Goal: Information Seeking & Learning: Learn about a topic

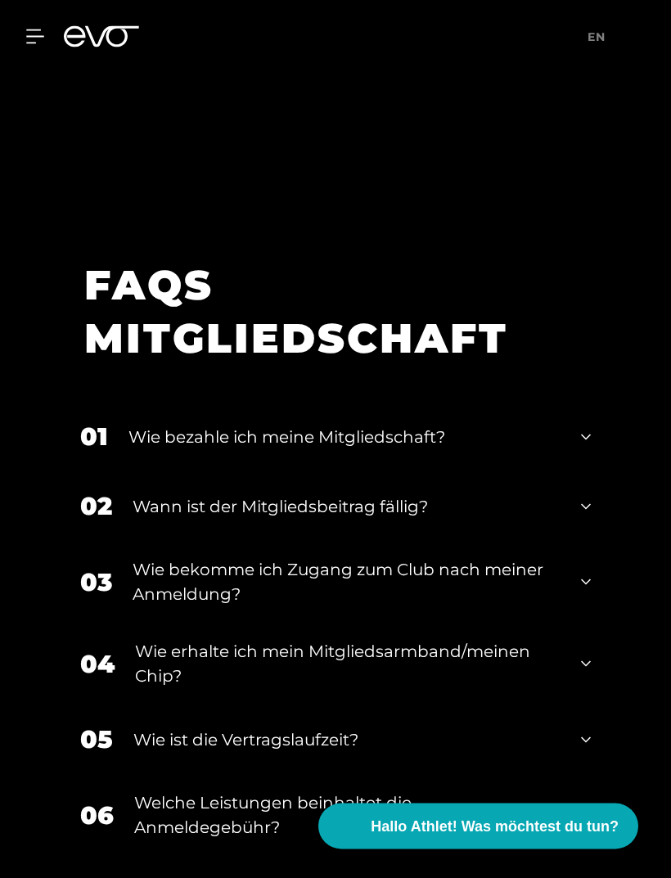
scroll to position [2679, 0]
click at [576, 472] on div "01 Wie bezahle ich meine Mitgliedschaft?" at bounding box center [336, 437] width 544 height 70
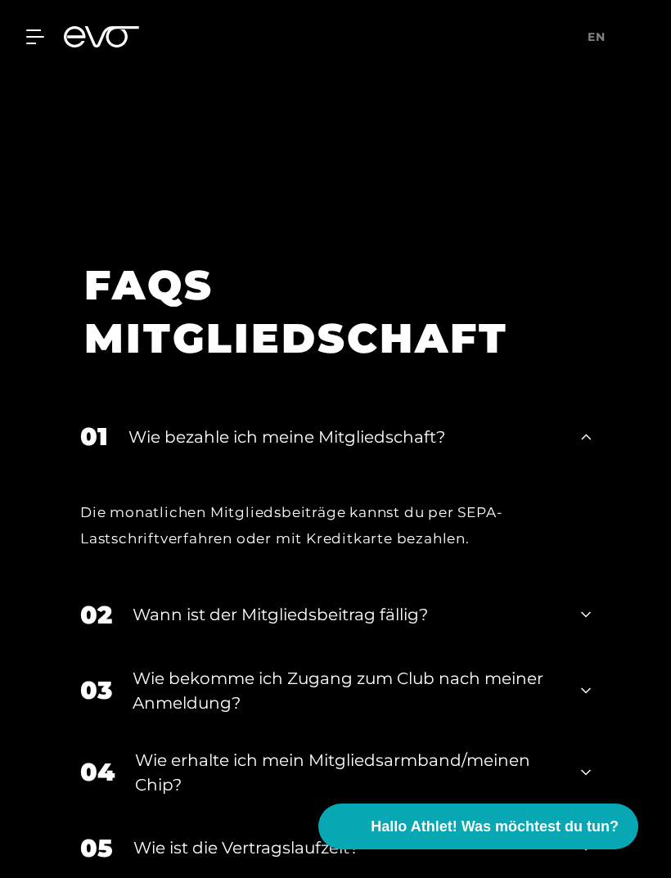
click at [589, 447] on icon at bounding box center [586, 437] width 10 height 20
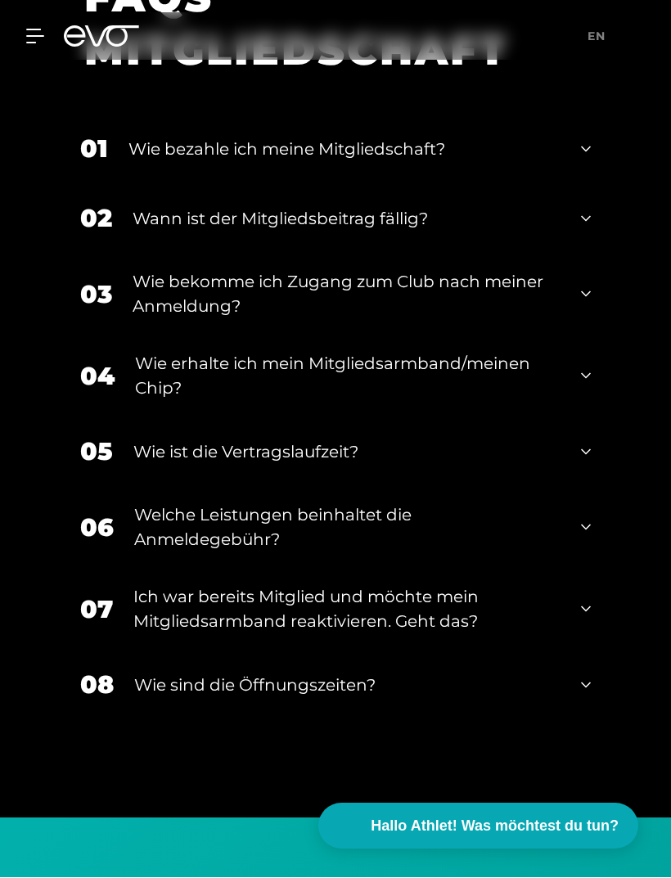
click at [587, 152] on icon at bounding box center [586, 150] width 10 height 6
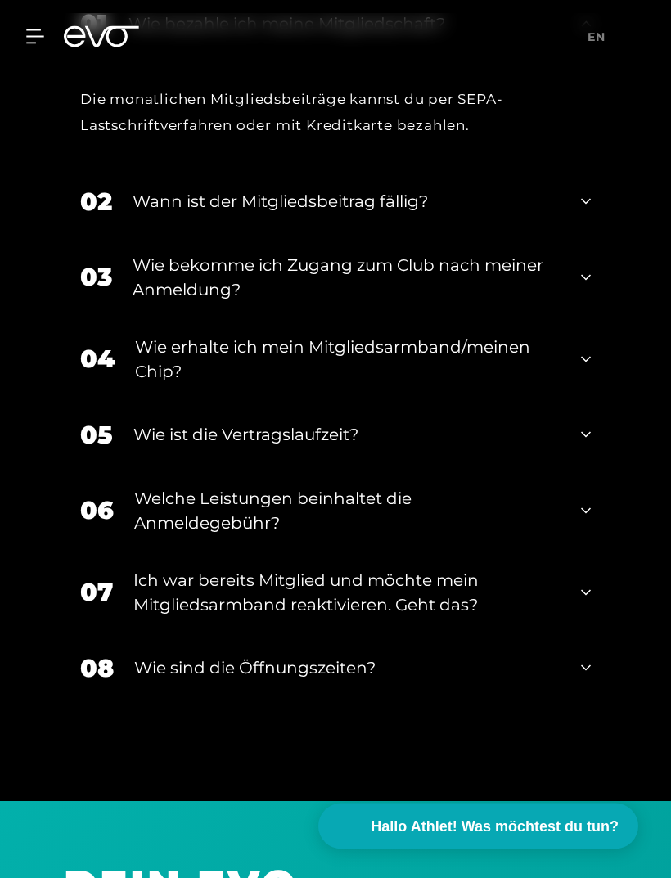
scroll to position [3093, 0]
click at [580, 703] on div "08 Wie sind die Öffnungszeiten?" at bounding box center [336, 669] width 544 height 70
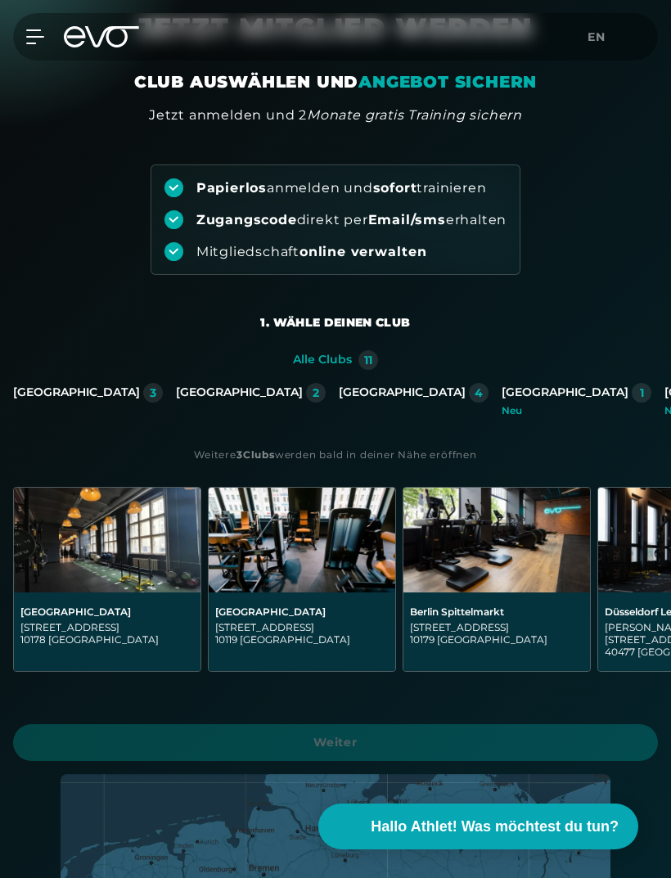
scroll to position [0, 0]
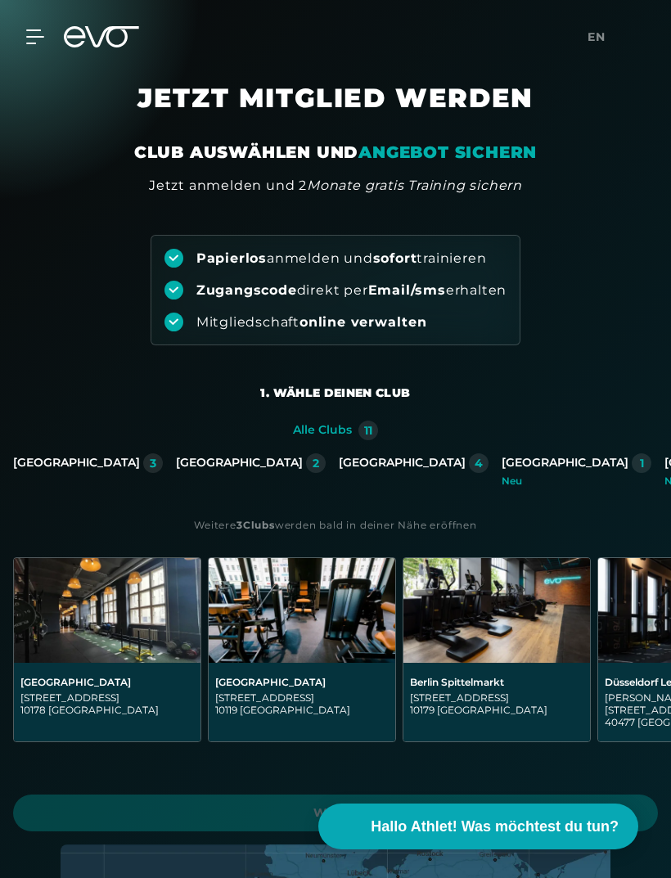
click at [23, 37] on div at bounding box center [26, 36] width 38 height 15
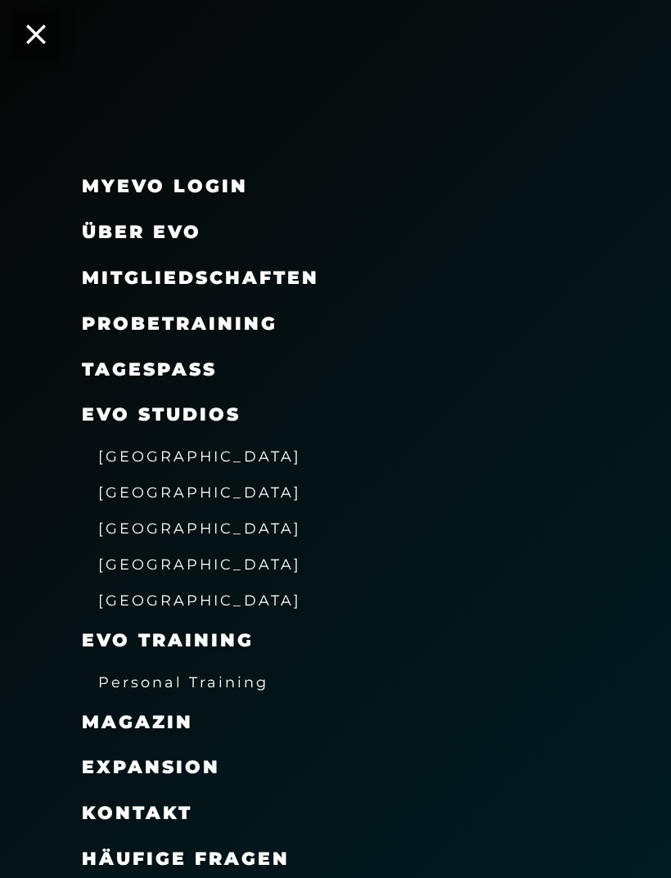
click at [123, 558] on span "[GEOGRAPHIC_DATA]" at bounding box center [199, 564] width 203 height 17
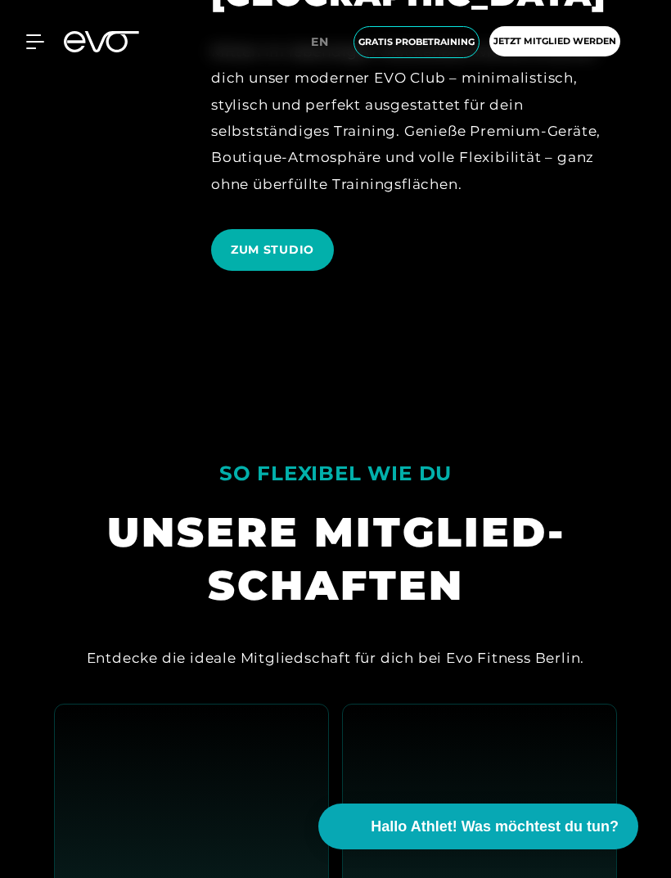
scroll to position [1445, 0]
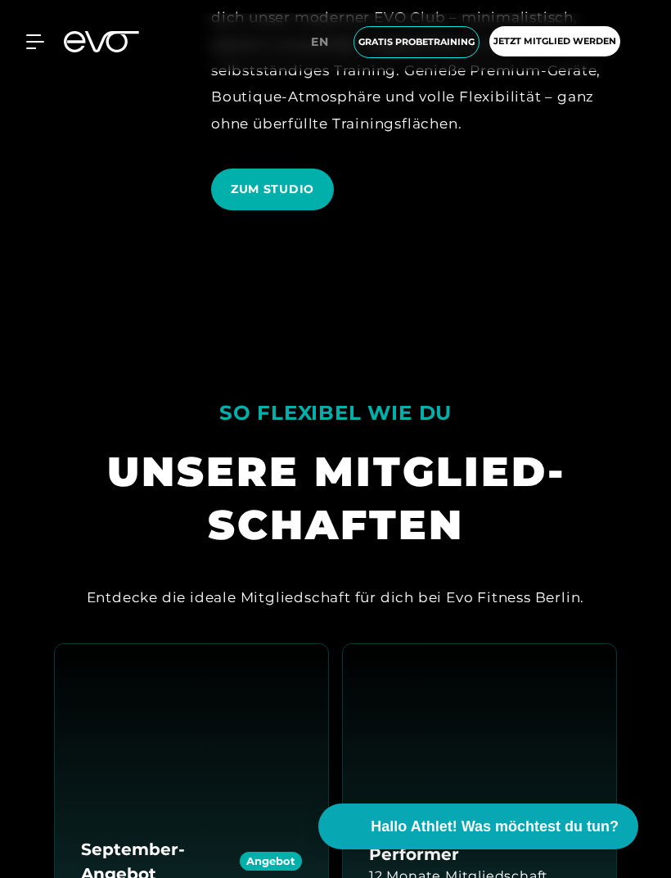
click at [302, 198] on span "ZUM STUDIO" at bounding box center [273, 189] width 84 height 17
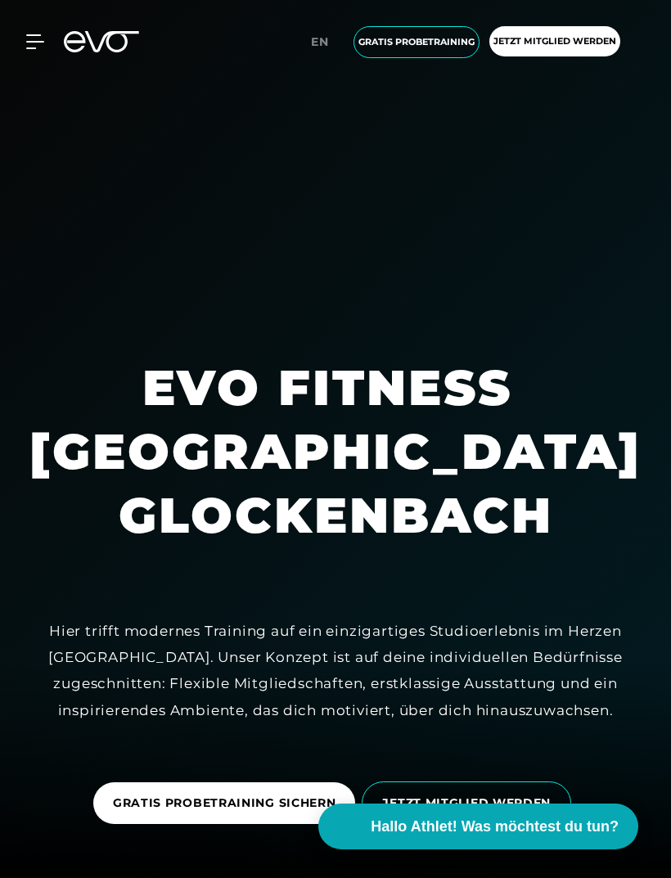
click at [29, 43] on icon at bounding box center [34, 41] width 17 height 13
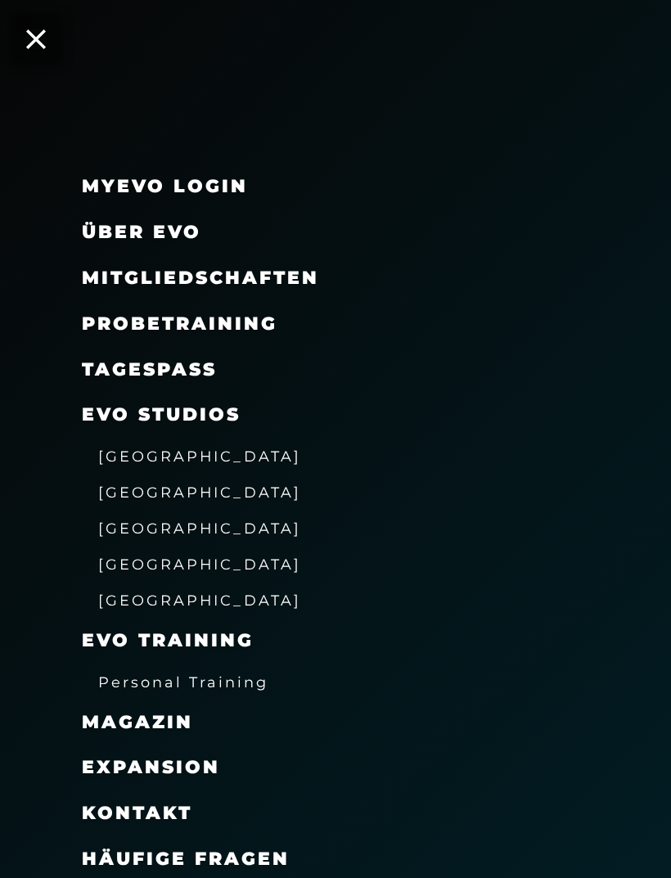
click at [124, 241] on span "Über EVO" at bounding box center [142, 232] width 120 height 22
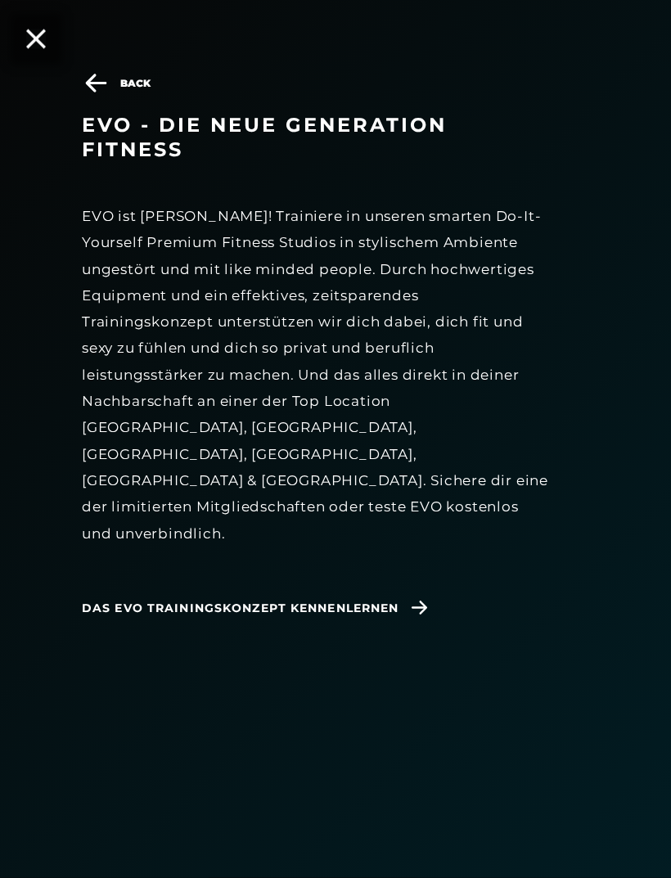
scroll to position [2, 0]
click at [427, 588] on span "Das EVO Trainingskonzept kennenlernen" at bounding box center [258, 609] width 352 height 42
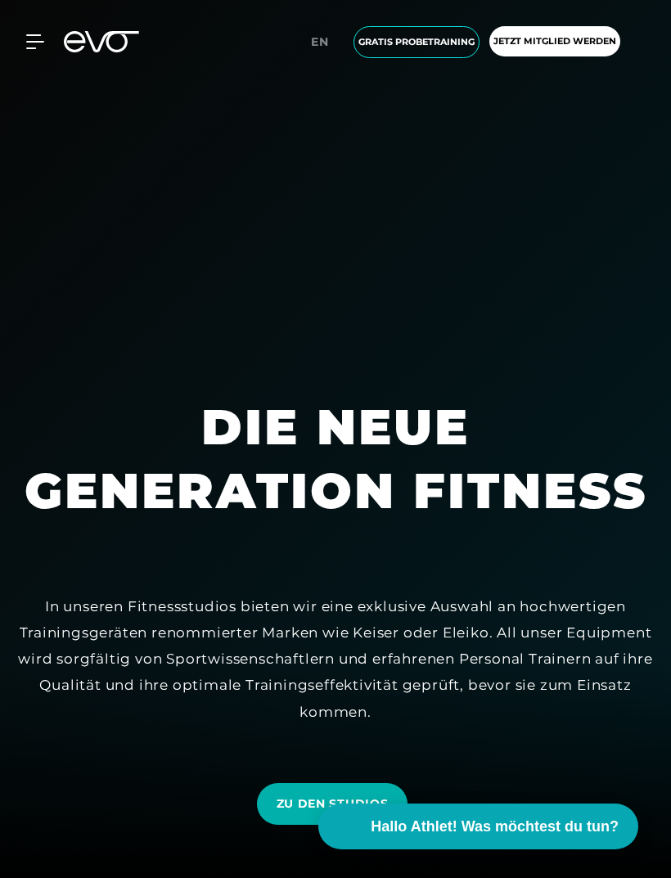
click at [29, 43] on icon at bounding box center [34, 41] width 17 height 13
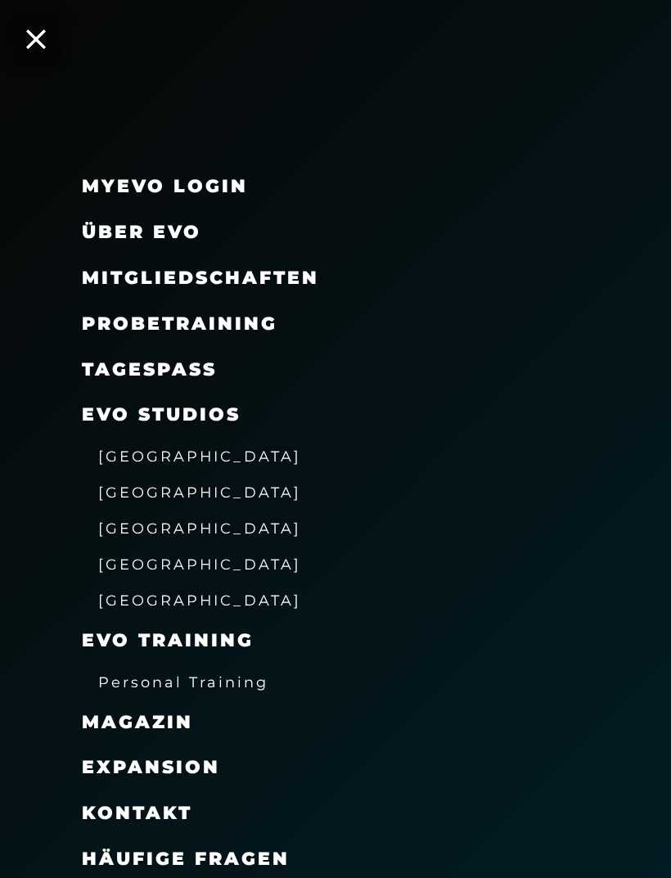
click at [305, 872] on div "MyEVO Login Über EVO Mitgliedschaften Probetraining TAGESPASS EVO Studios [GEOG…" at bounding box center [335, 439] width 671 height 878
click at [143, 848] on span "Häufige Fragen" at bounding box center [186, 859] width 208 height 22
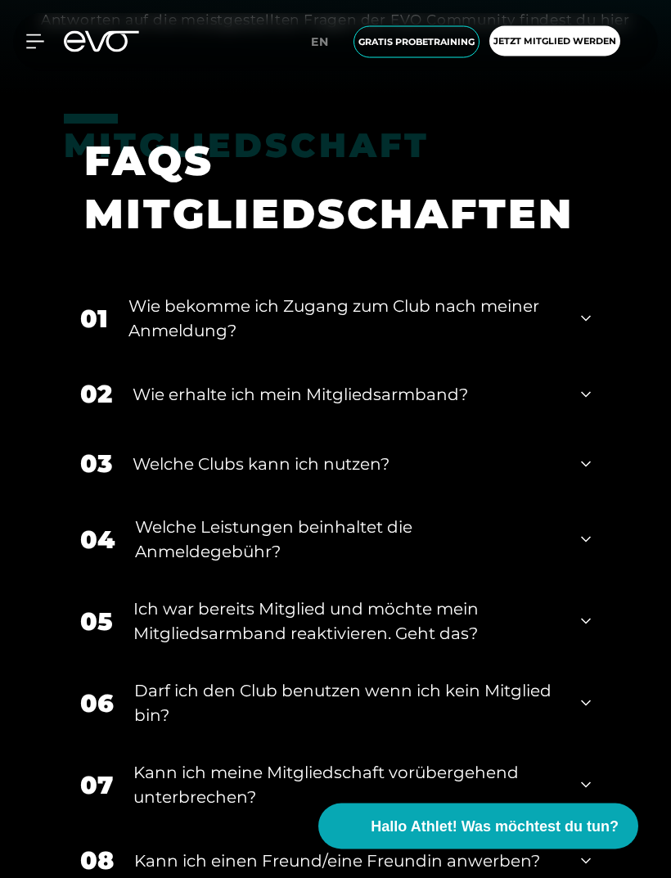
scroll to position [785, 0]
click at [584, 474] on icon at bounding box center [586, 464] width 10 height 20
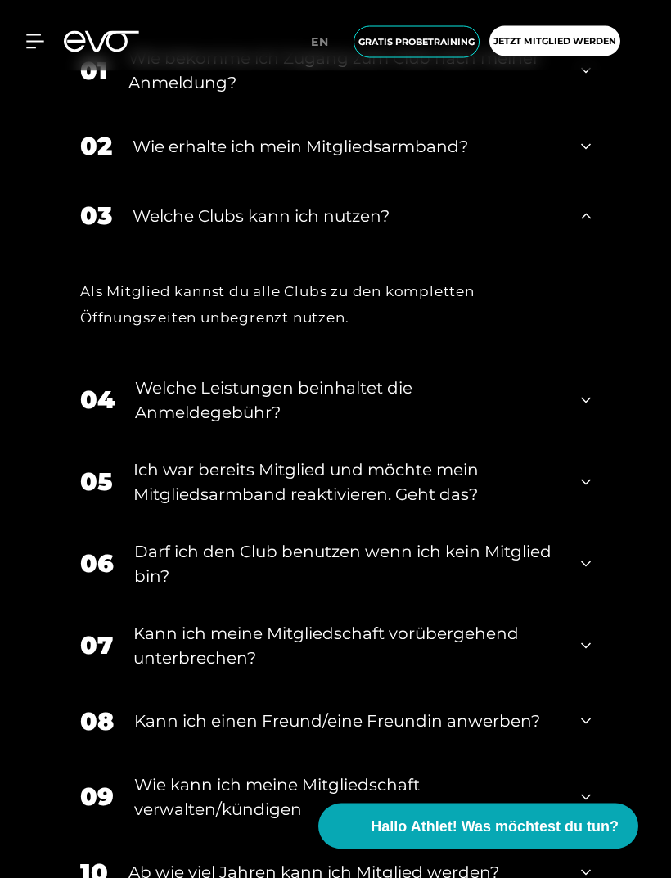
scroll to position [1055, 0]
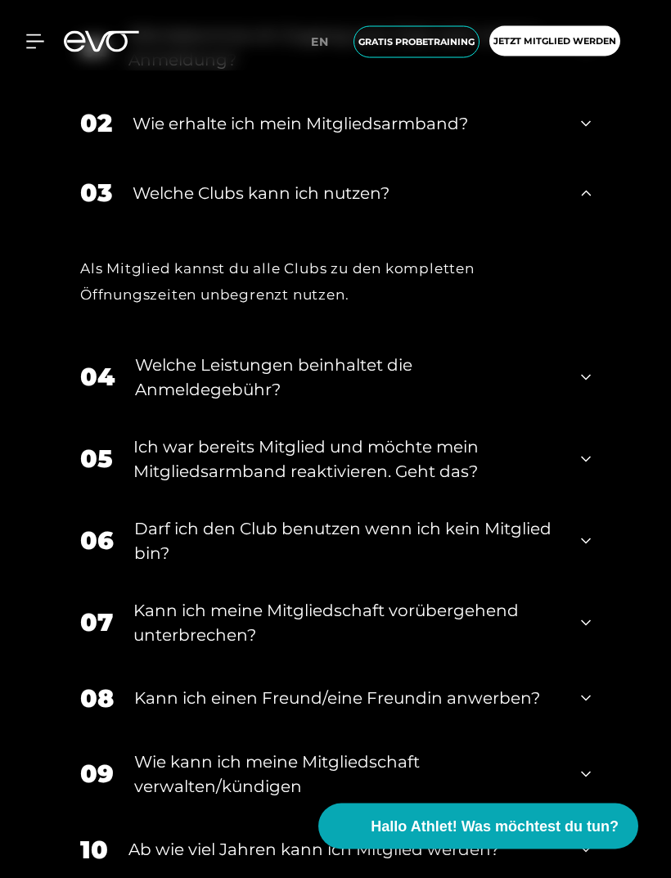
click at [585, 388] on icon at bounding box center [586, 378] width 10 height 20
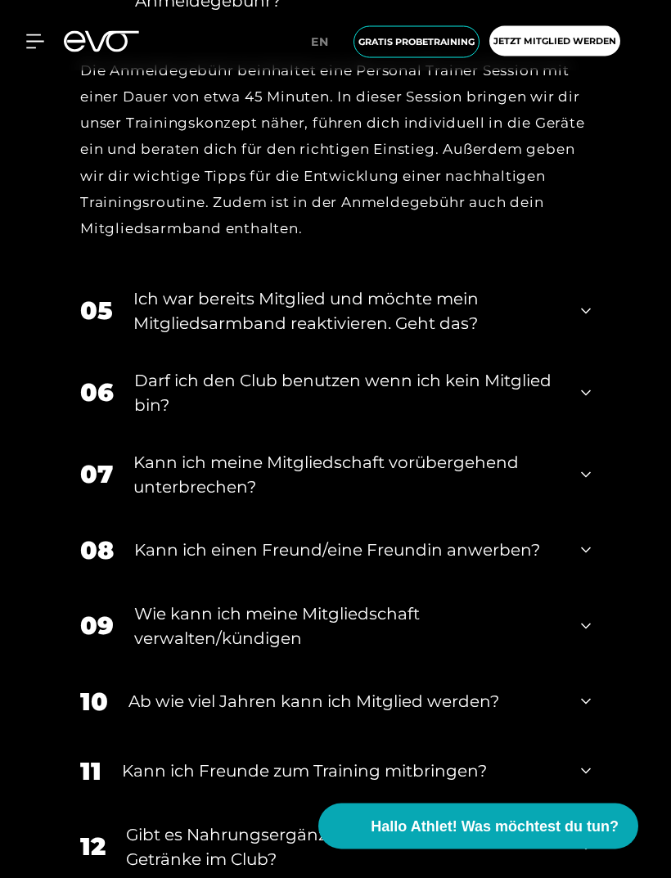
scroll to position [1459, 0]
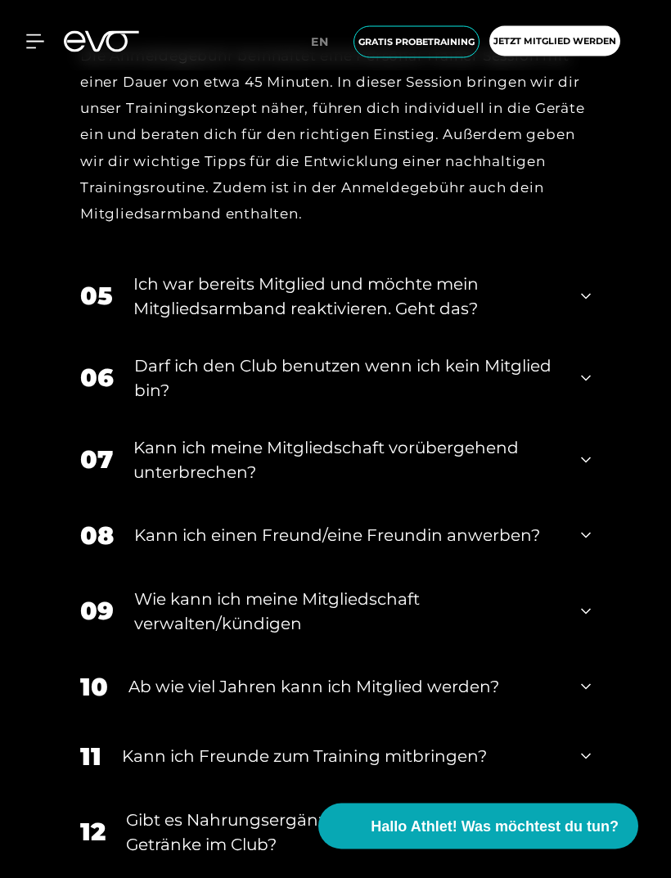
click at [578, 420] on div "06 Darf ich den Club benutzen wenn ich kein Mitglied bin?" at bounding box center [336, 379] width 544 height 82
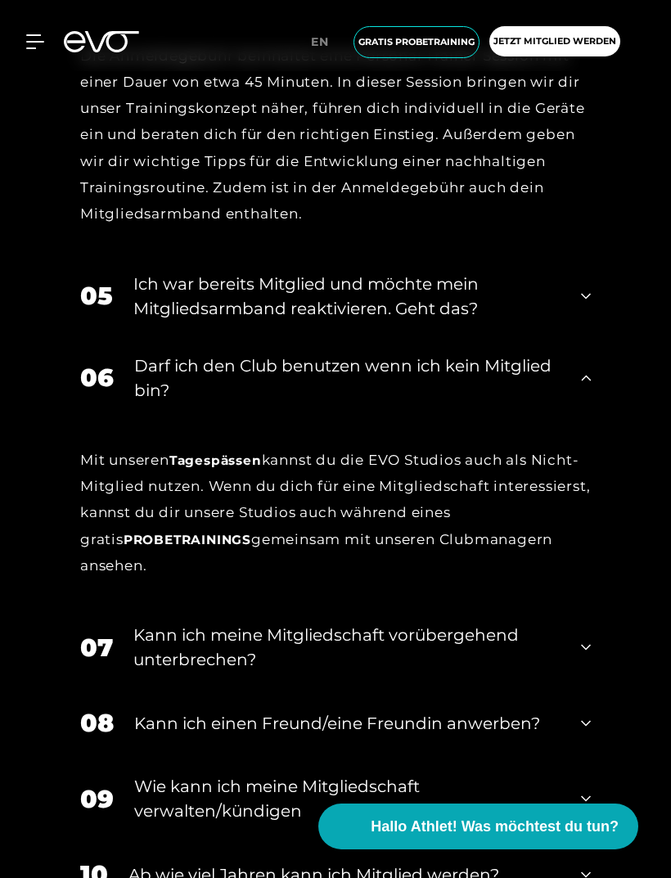
click at [575, 419] on div "06 Darf ich den Club benutzen wenn ich kein Mitglied bin?" at bounding box center [336, 378] width 544 height 82
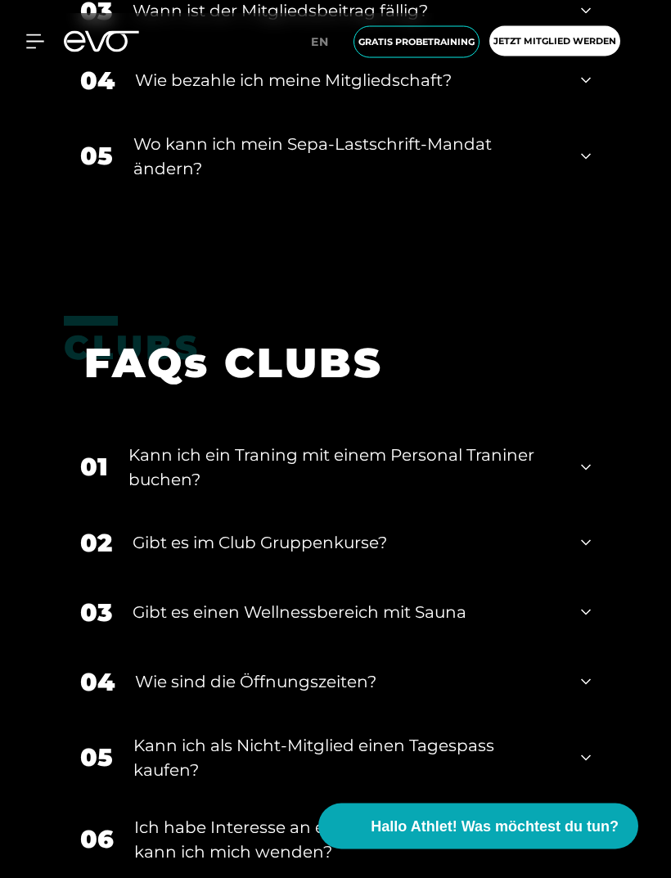
scroll to position [2955, 0]
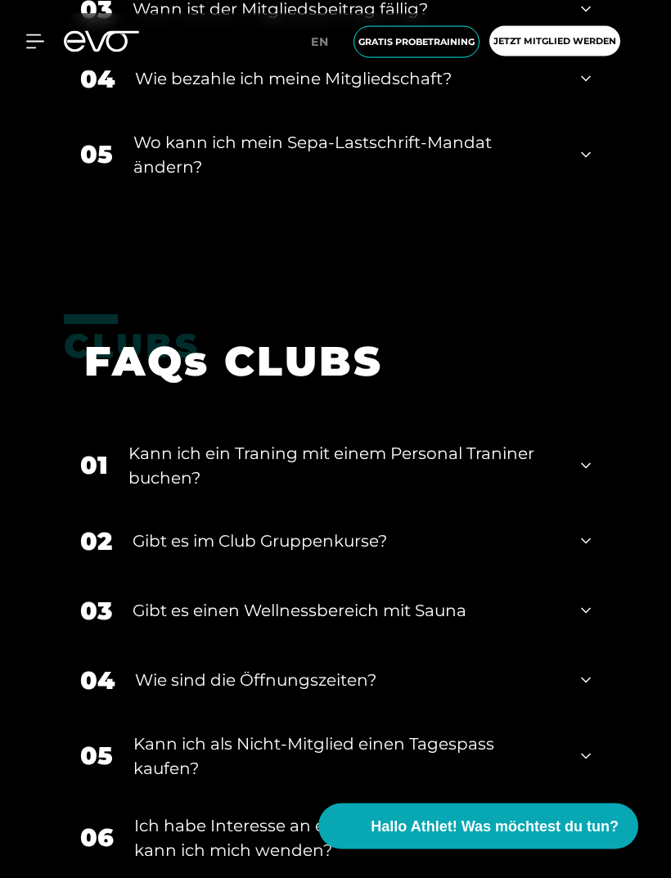
click at [583, 552] on icon at bounding box center [586, 542] width 10 height 20
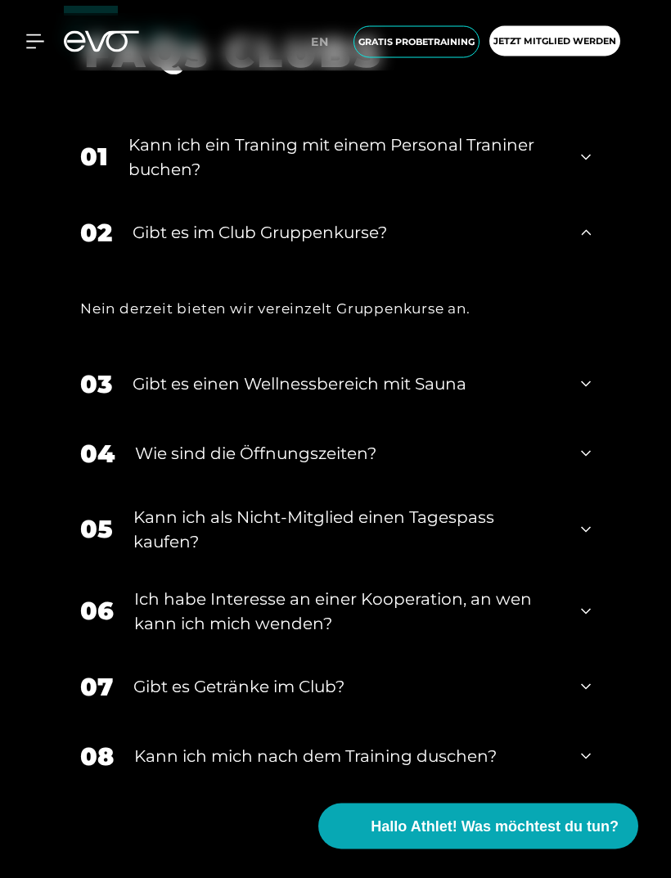
scroll to position [3266, 0]
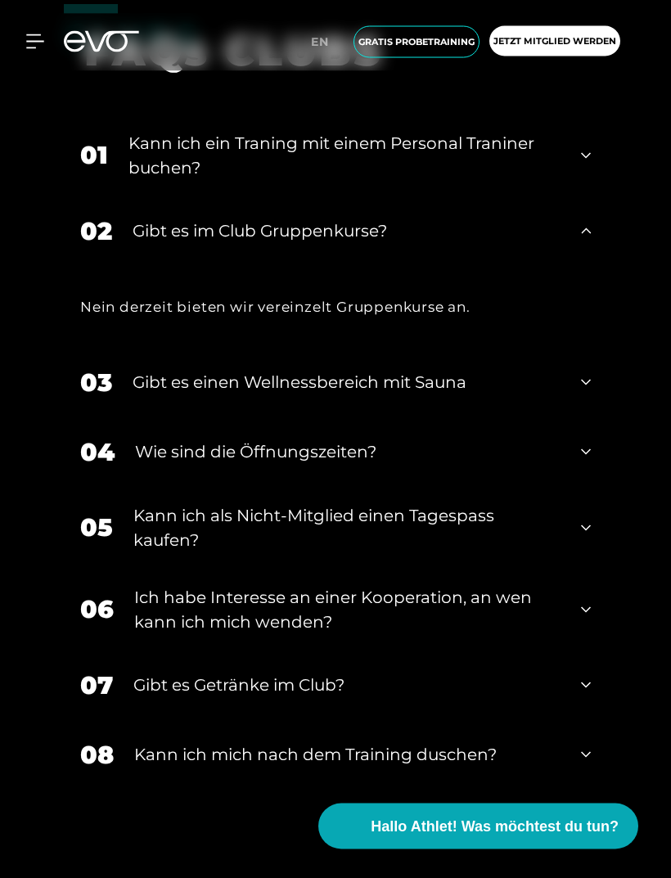
click at [585, 386] on icon at bounding box center [586, 384] width 10 height 6
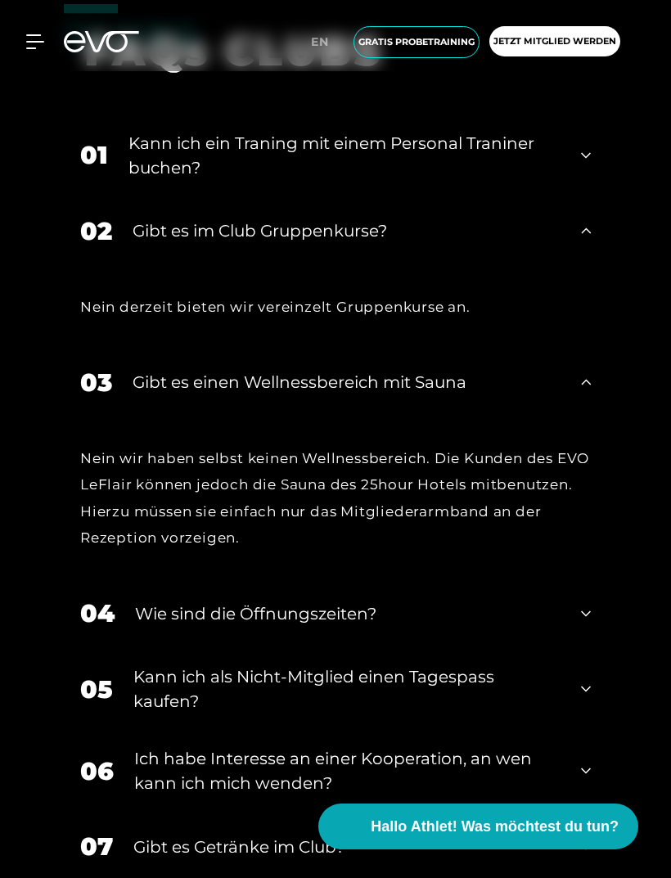
click at [590, 392] on icon at bounding box center [586, 382] width 10 height 20
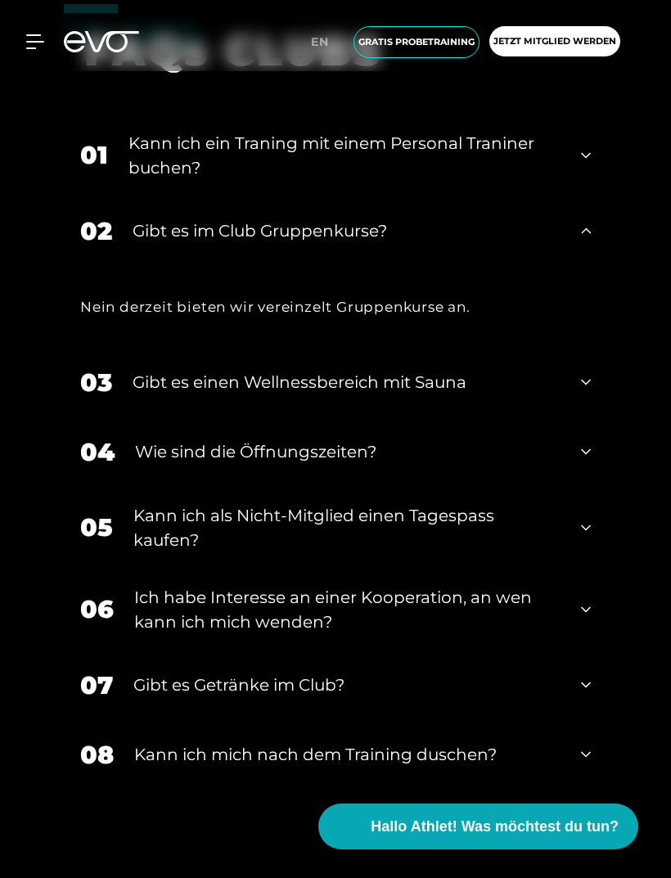
click at [588, 392] on icon at bounding box center [586, 382] width 10 height 20
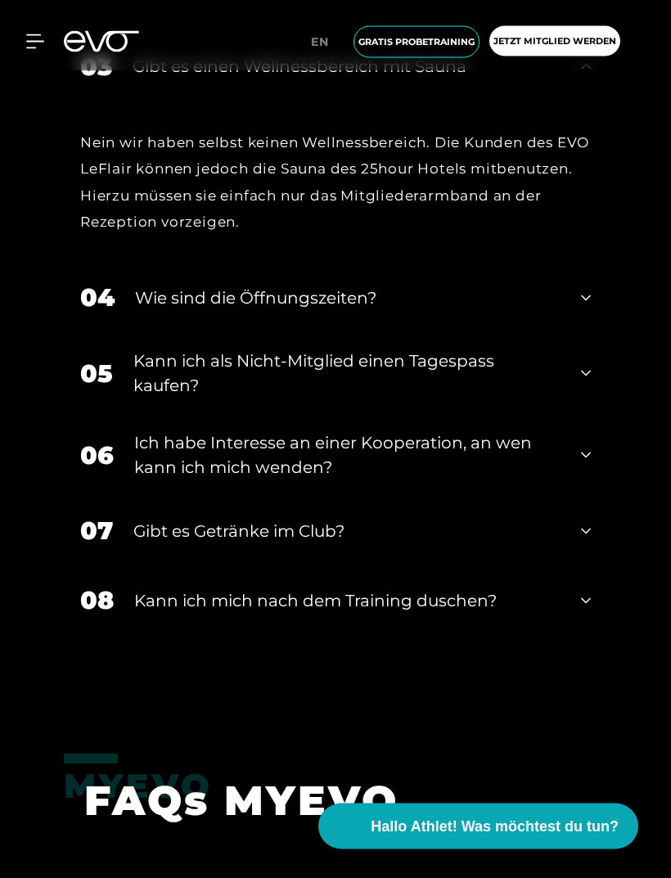
scroll to position [3582, 0]
click at [585, 465] on icon at bounding box center [586, 455] width 10 height 20
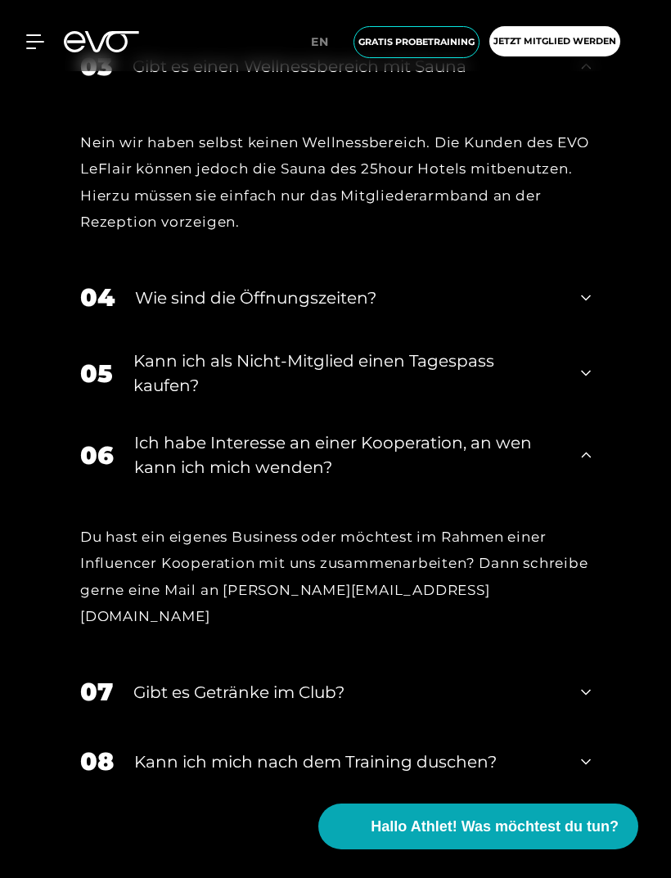
click at [582, 480] on div "06 Ich habe Interesse an einer Kooperation, an wen kann ich mich wenden?" at bounding box center [336, 455] width 544 height 82
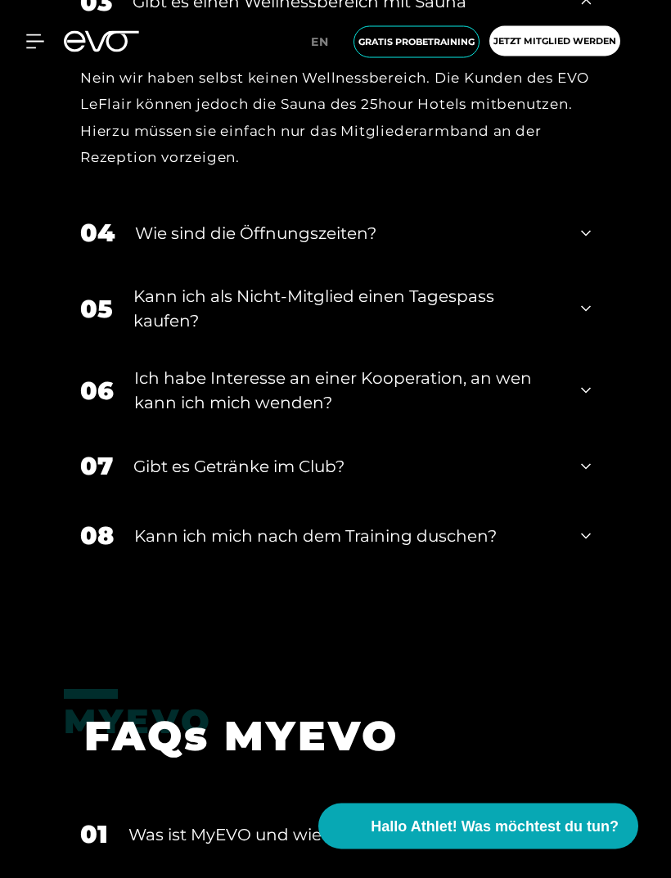
scroll to position [3647, 0]
click at [587, 476] on icon at bounding box center [586, 467] width 10 height 20
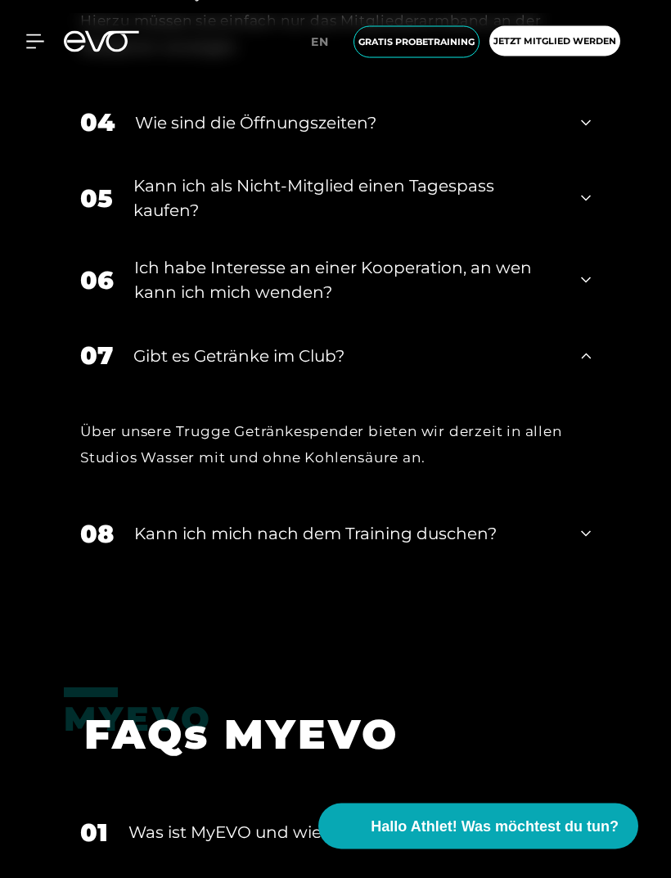
scroll to position [3758, 0]
click at [586, 390] on div "07 Gibt es Getränke im Club?" at bounding box center [336, 356] width 544 height 70
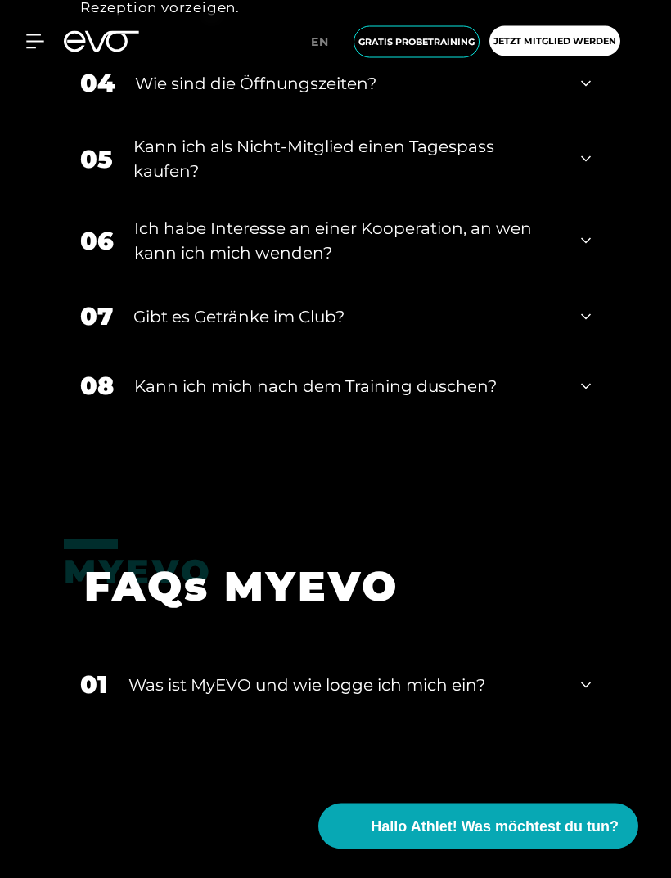
scroll to position [3797, 0]
click at [582, 396] on icon at bounding box center [586, 387] width 10 height 20
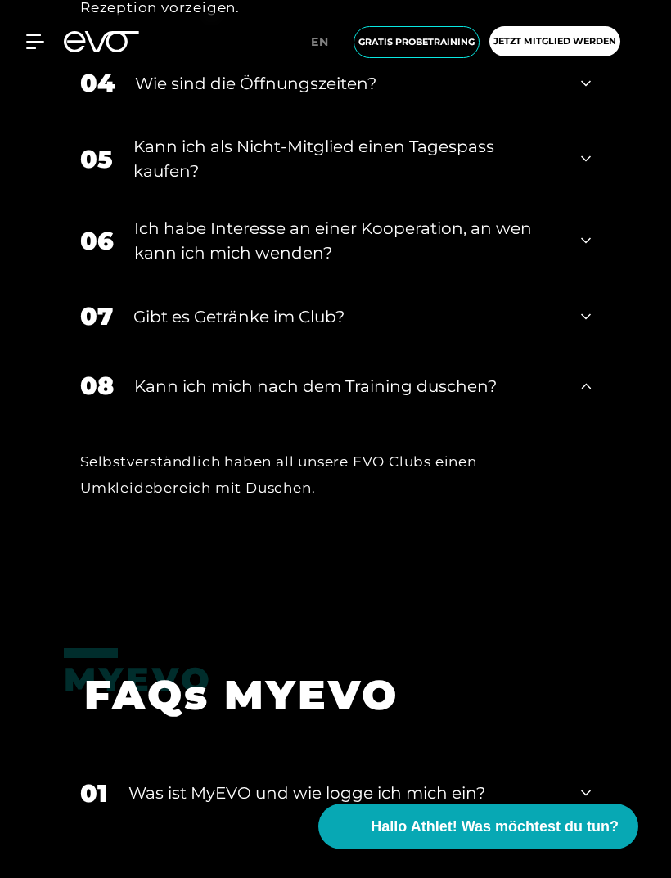
click at [577, 421] on div "08 Kann ich mich nach dem Training duschen?" at bounding box center [336, 386] width 544 height 70
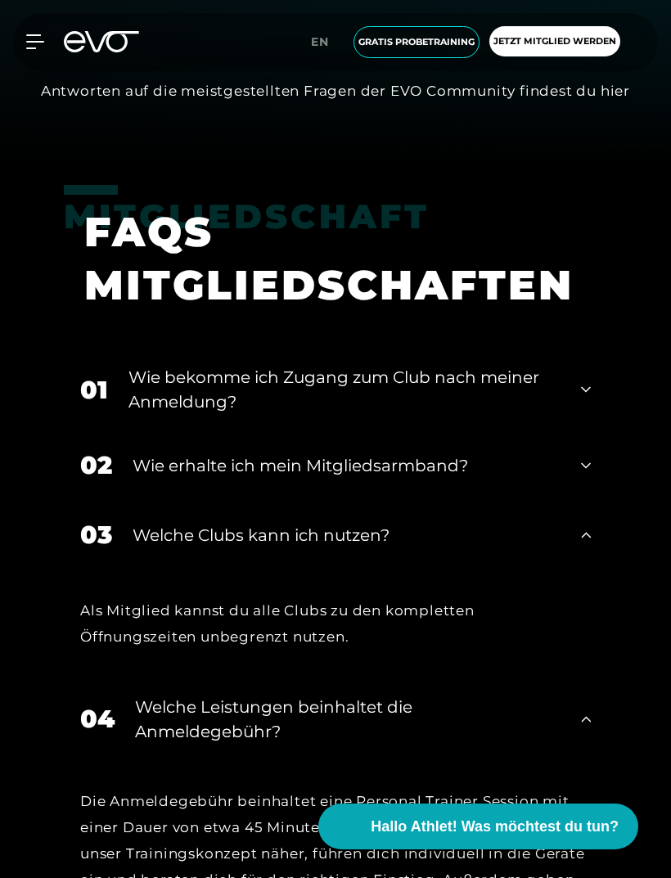
scroll to position [666, 0]
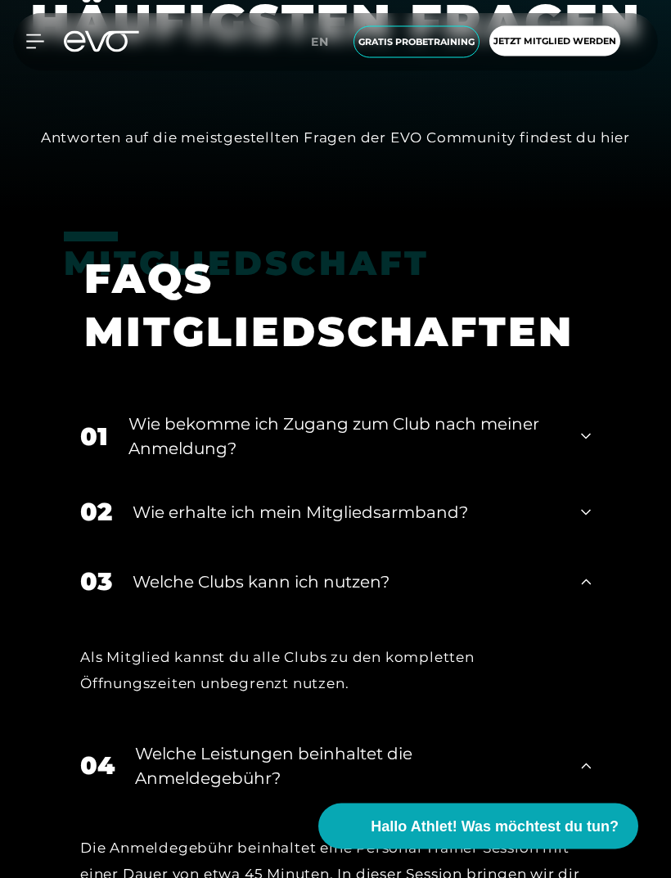
click at [29, 45] on icon at bounding box center [35, 41] width 18 height 15
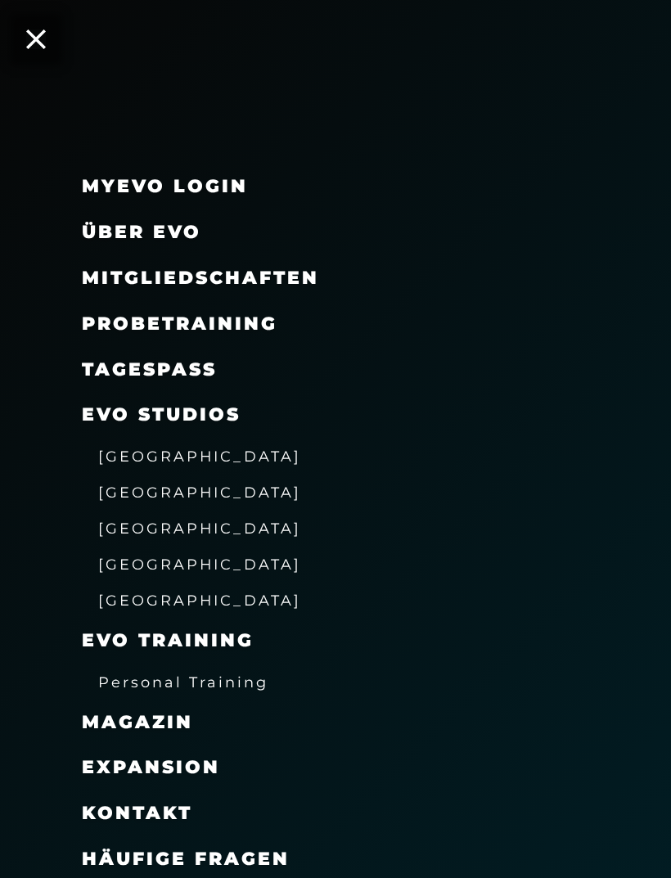
scroll to position [878, 0]
click at [43, 38] on icon at bounding box center [36, 39] width 20 height 20
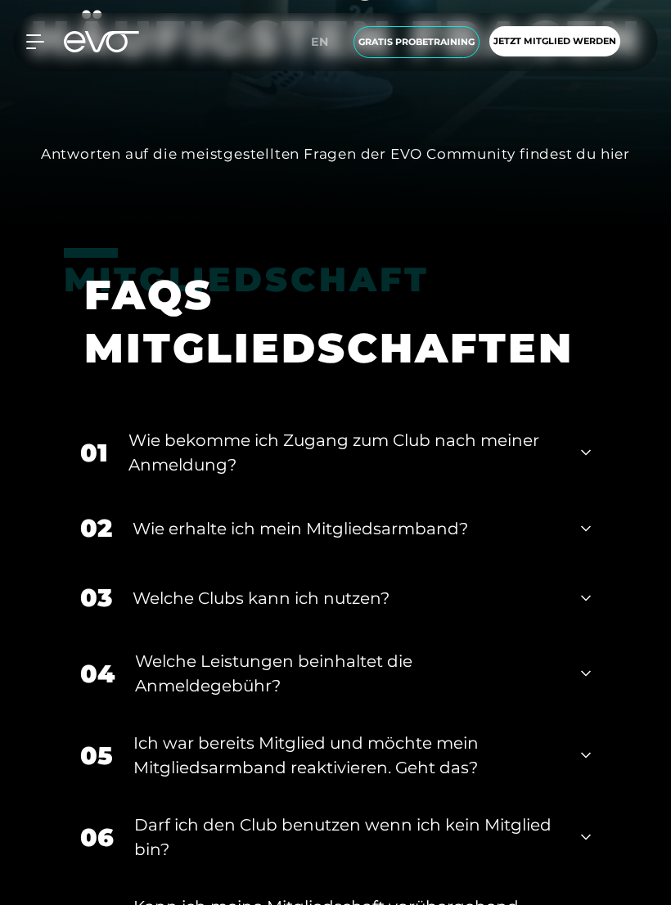
scroll to position [677, 0]
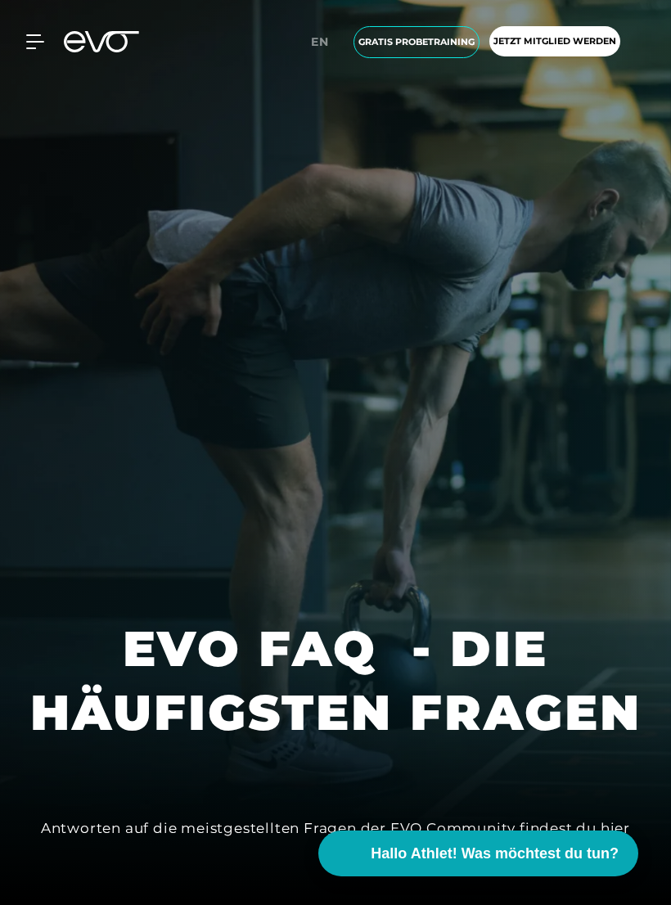
scroll to position [6, 0]
